Goal: Information Seeking & Learning: Learn about a topic

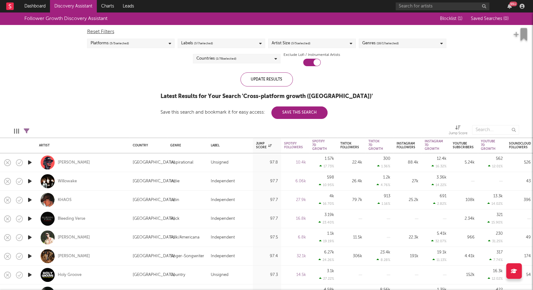
click at [135, 46] on div "Platforms ( 5 / 5 selected)" at bounding box center [130, 43] width 87 height 9
click at [104, 86] on div "YouTube" at bounding box center [134, 86] width 72 height 7
click at [90, 86] on input "YouTube" at bounding box center [90, 86] width 0 height 7
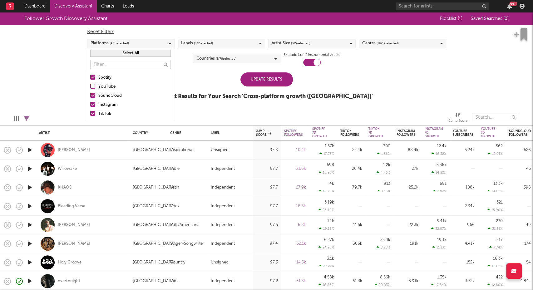
click at [104, 75] on div "Spotify" at bounding box center [134, 77] width 72 height 7
click at [90, 75] on input "Spotify" at bounding box center [90, 77] width 0 height 7
click at [105, 103] on div "Instagram" at bounding box center [134, 104] width 72 height 7
click at [105, 116] on div "TikTok" at bounding box center [134, 113] width 72 height 7
click at [90, 116] on input "TikTok" at bounding box center [90, 113] width 0 height 7
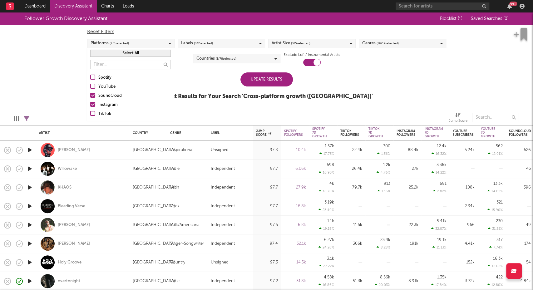
drag, startPoint x: 101, startPoint y: 102, endPoint x: 116, endPoint y: 105, distance: 15.2
click at [101, 102] on div "Instagram" at bounding box center [134, 104] width 72 height 7
click at [90, 102] on input "Instagram" at bounding box center [90, 104] width 0 height 7
click at [192, 117] on div at bounding box center [134, 118] width 200 height 16
click at [270, 79] on div "Update Results" at bounding box center [267, 79] width 52 height 14
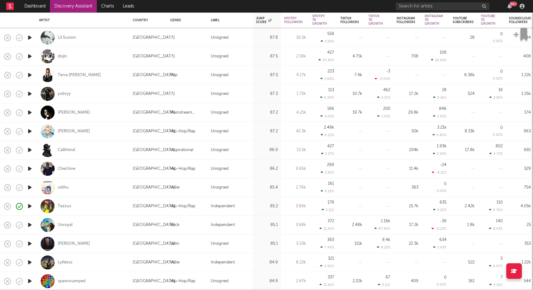
click at [30, 187] on icon "button" at bounding box center [30, 188] width 7 height 8
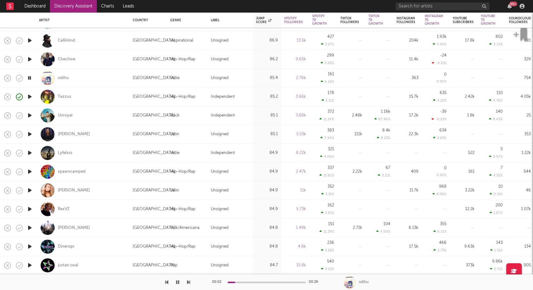
click at [30, 227] on icon "button" at bounding box center [30, 228] width 7 height 8
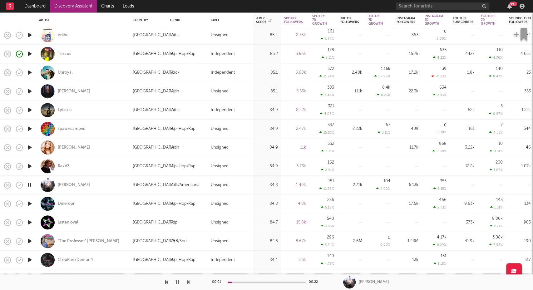
click at [246, 282] on div at bounding box center [267, 283] width 78 height 2
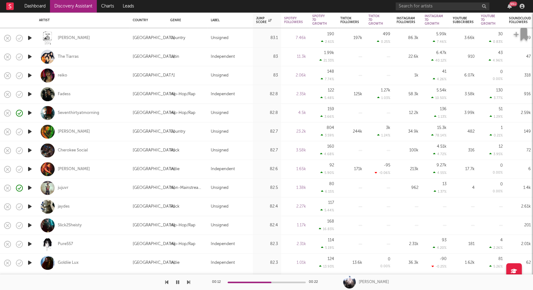
click at [31, 226] on icon "button" at bounding box center [30, 225] width 7 height 8
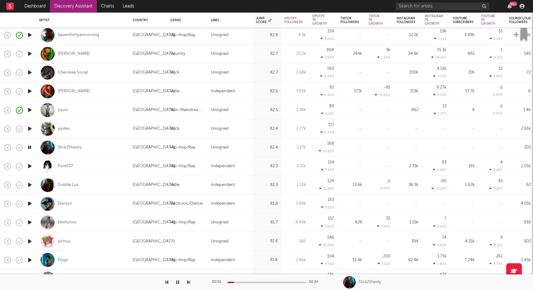
click at [29, 242] on icon "button" at bounding box center [30, 241] width 7 height 8
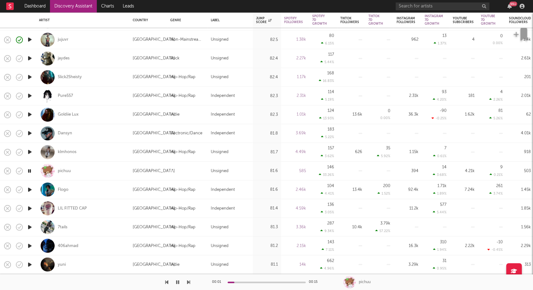
click at [31, 227] on icon "button" at bounding box center [30, 227] width 7 height 8
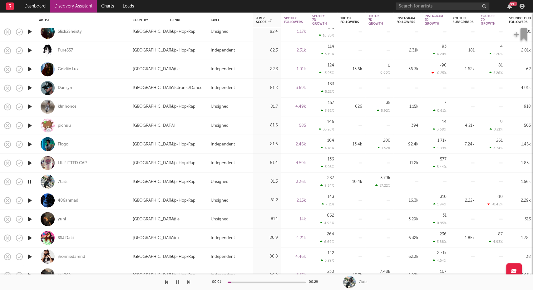
click at [31, 201] on icon "button" at bounding box center [30, 200] width 7 height 8
